Goal: Information Seeking & Learning: Learn about a topic

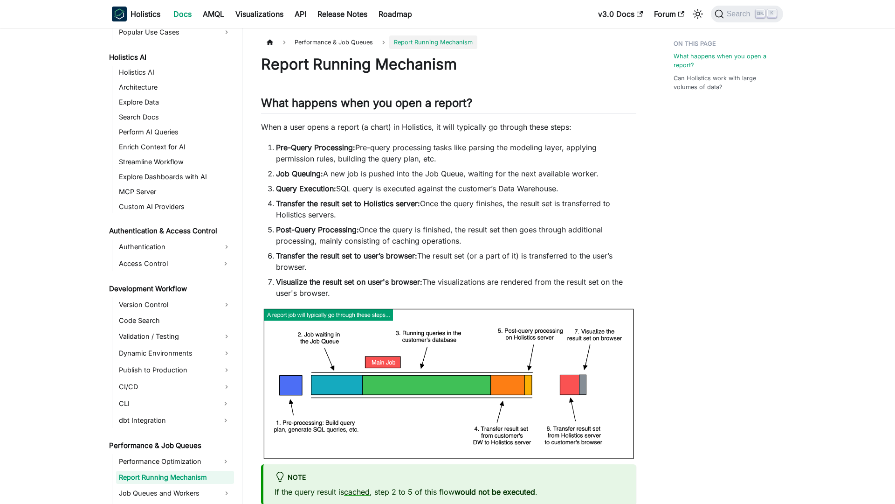
scroll to position [534, 0]
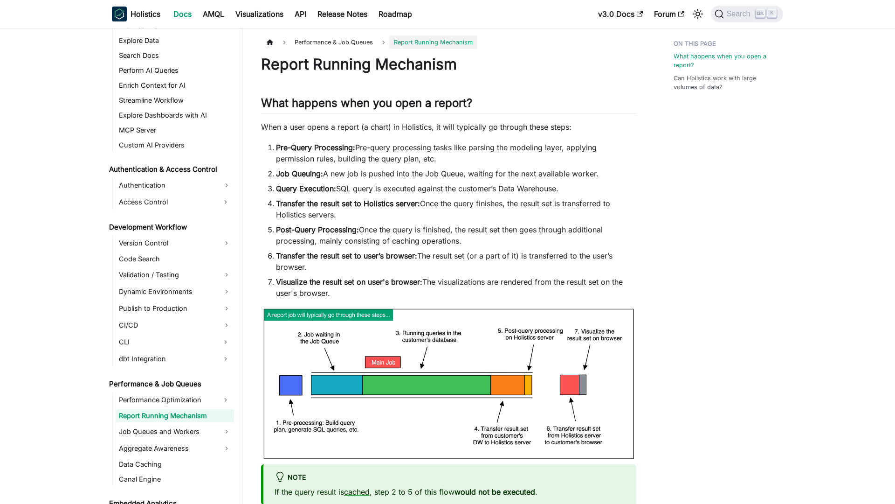
scroll to position [534, 0]
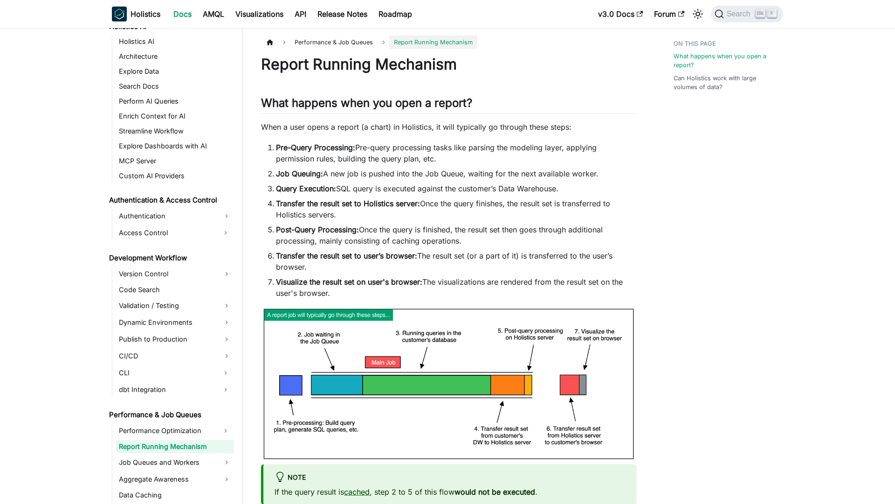
scroll to position [534, 0]
